Goal: Task Accomplishment & Management: Complete application form

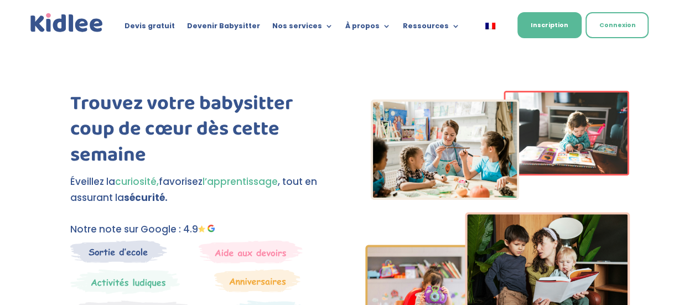
scroll to position [3, 0]
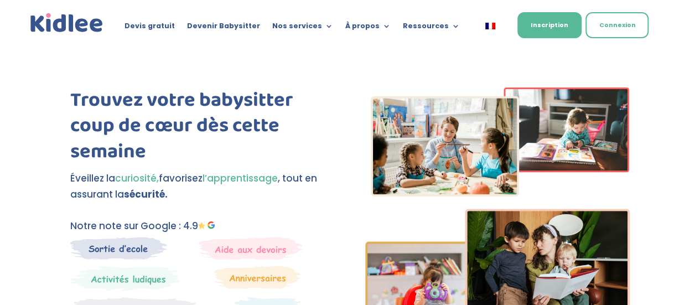
click at [558, 24] on link "Inscription" at bounding box center [549, 22] width 64 height 26
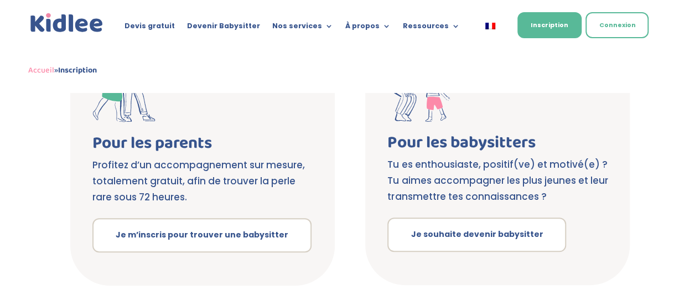
scroll to position [254, 0]
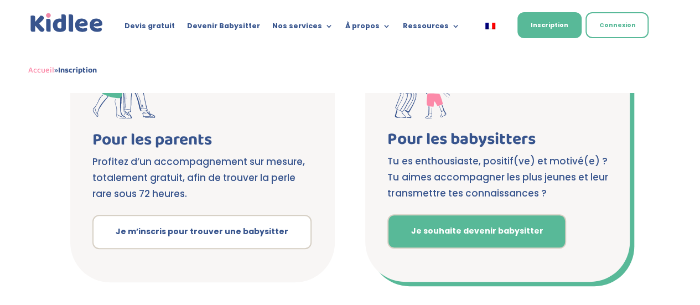
click at [533, 222] on link "Je souhaite devenir babysitter" at bounding box center [476, 231] width 179 height 34
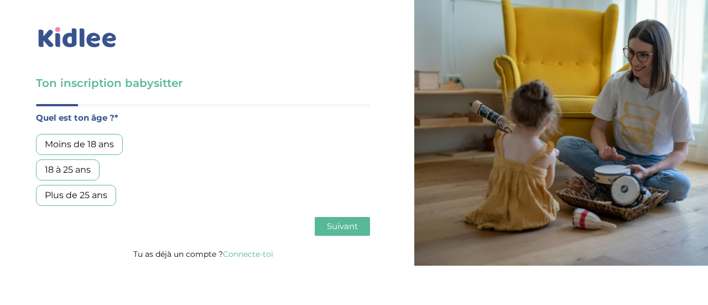
click at [86, 173] on div "18 à 25 ans" at bounding box center [68, 169] width 64 height 21
click at [330, 226] on span "Suivant" at bounding box center [342, 226] width 31 height 11
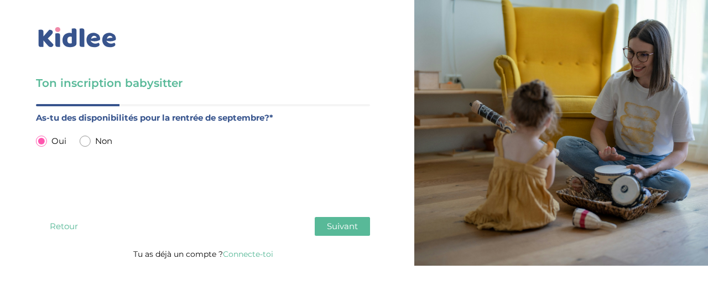
click at [330, 226] on span "Suivant" at bounding box center [342, 226] width 31 height 11
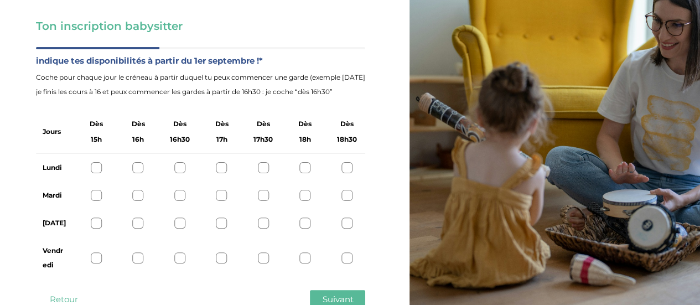
scroll to position [63, 0]
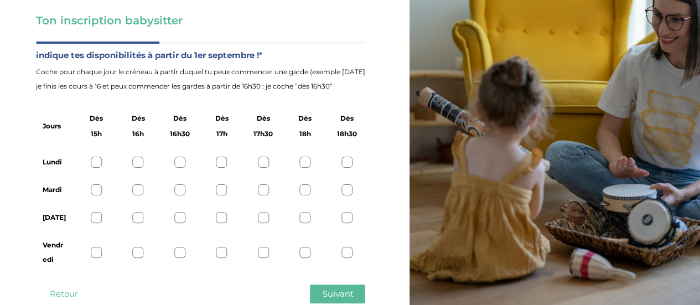
click at [137, 166] on div at bounding box center [138, 162] width 11 height 11
click at [140, 189] on div at bounding box center [138, 189] width 11 height 11
click at [136, 220] on div at bounding box center [138, 217] width 11 height 11
click at [139, 249] on div at bounding box center [138, 252] width 11 height 11
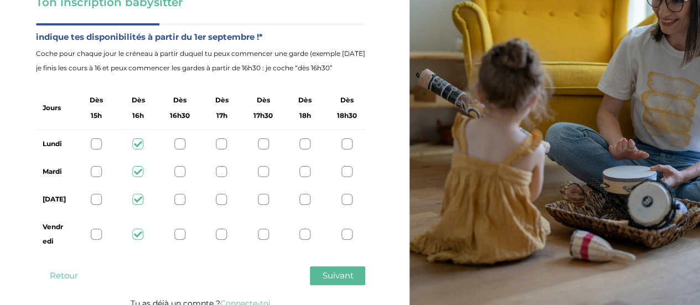
scroll to position [82, 0]
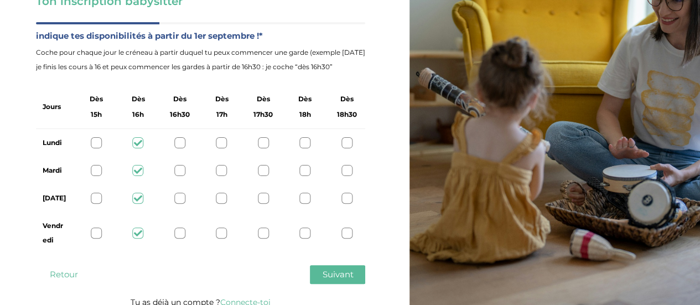
click at [340, 272] on span "Suivant" at bounding box center [337, 274] width 31 height 11
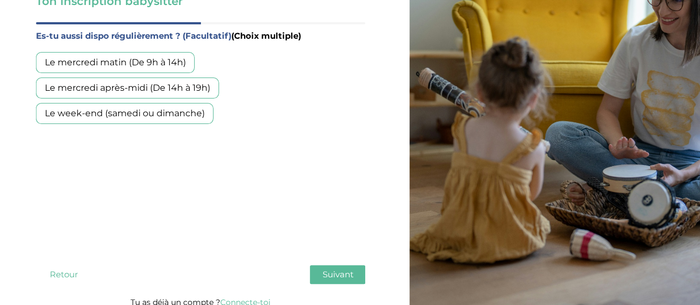
click at [188, 111] on div "Le week-end (samedi ou dimanche)" at bounding box center [125, 113] width 178 height 21
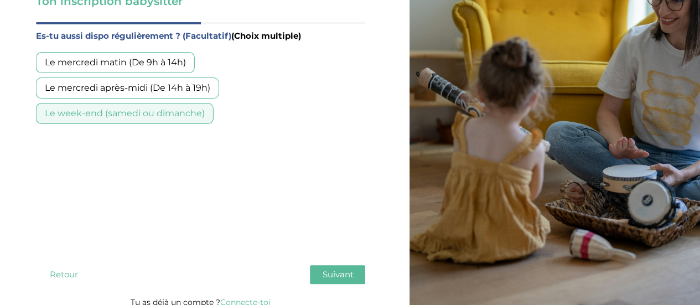
click at [215, 91] on div "Le mercredi après-midi (De 14h à 19h)" at bounding box center [127, 87] width 183 height 21
